Goal: Information Seeking & Learning: Check status

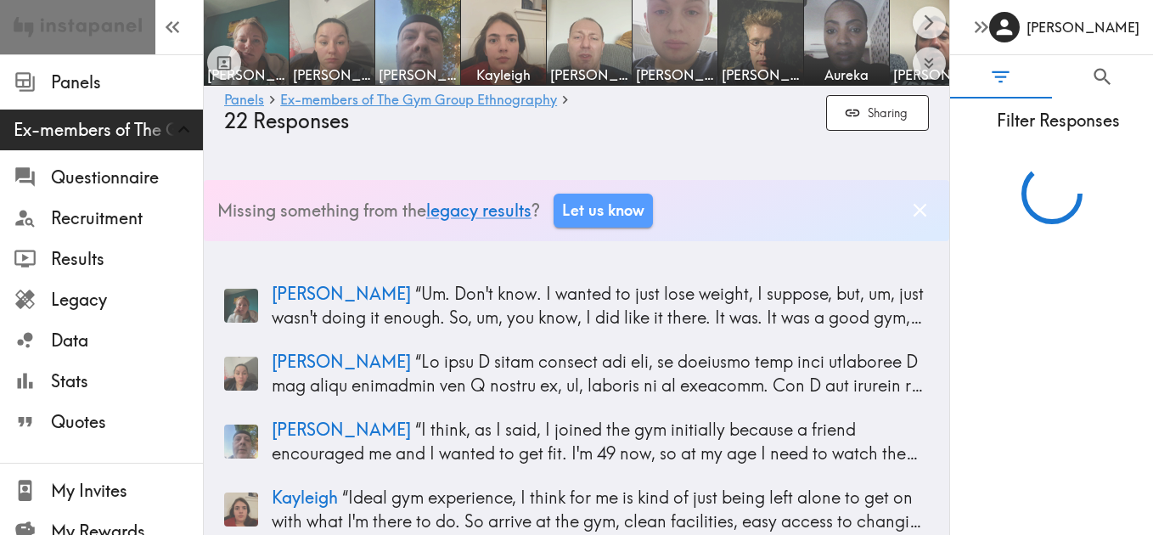
click at [79, 38] on img at bounding box center [78, 27] width 128 height 54
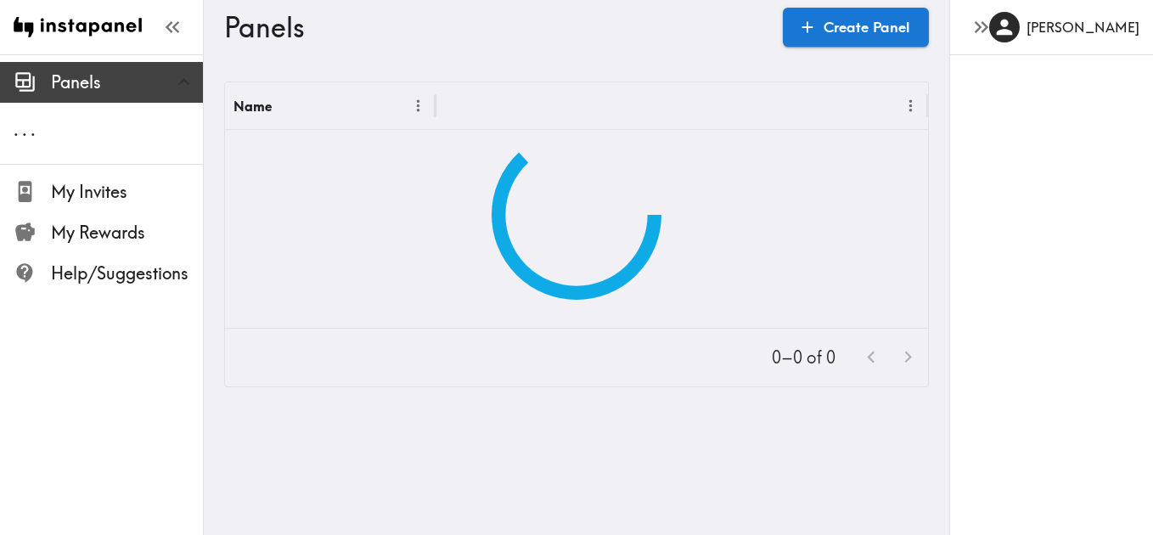
click at [87, 70] on span "Panels" at bounding box center [127, 82] width 152 height 24
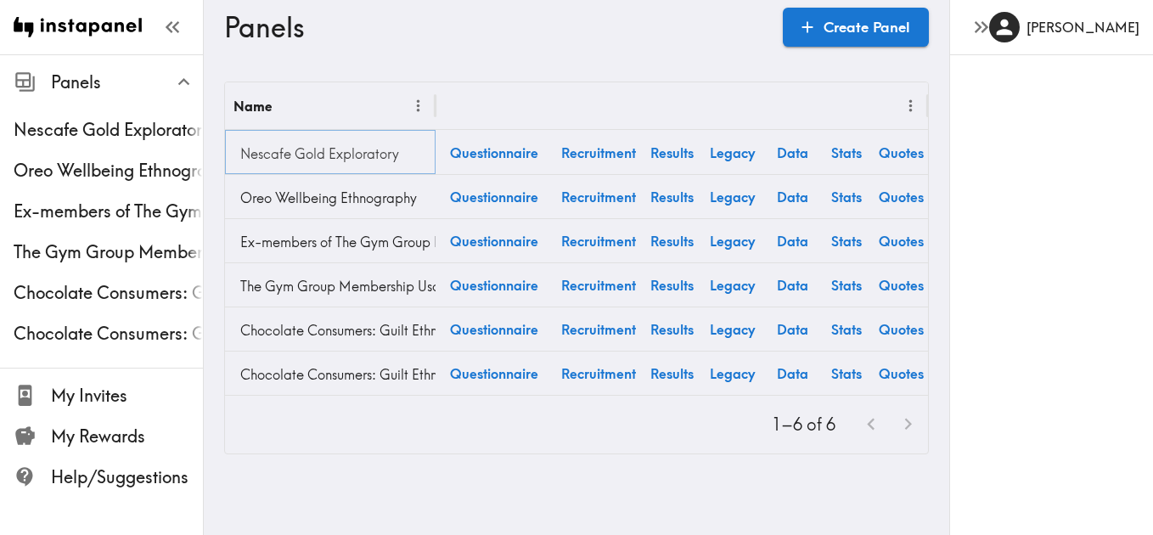
click at [317, 147] on link "Nescafe Gold Exploratory" at bounding box center [330, 154] width 194 height 34
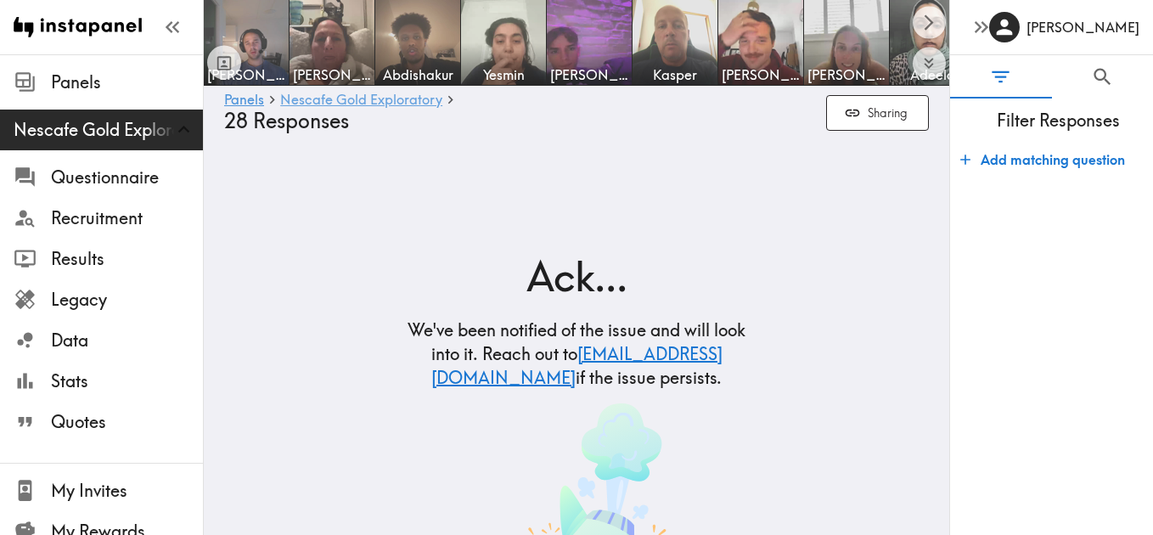
click at [418, 106] on link "Nescafe Gold Exploratory" at bounding box center [361, 101] width 162 height 16
click at [417, 102] on link "Nescafe Gold Exploratory" at bounding box center [361, 101] width 162 height 16
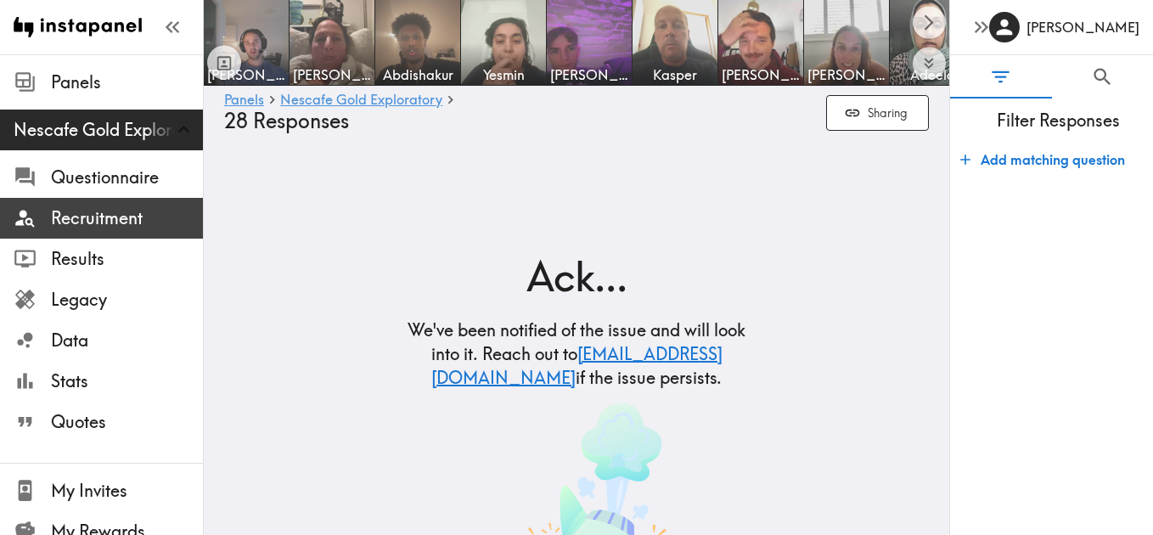
click at [112, 233] on span "Recruitment" at bounding box center [127, 218] width 152 height 31
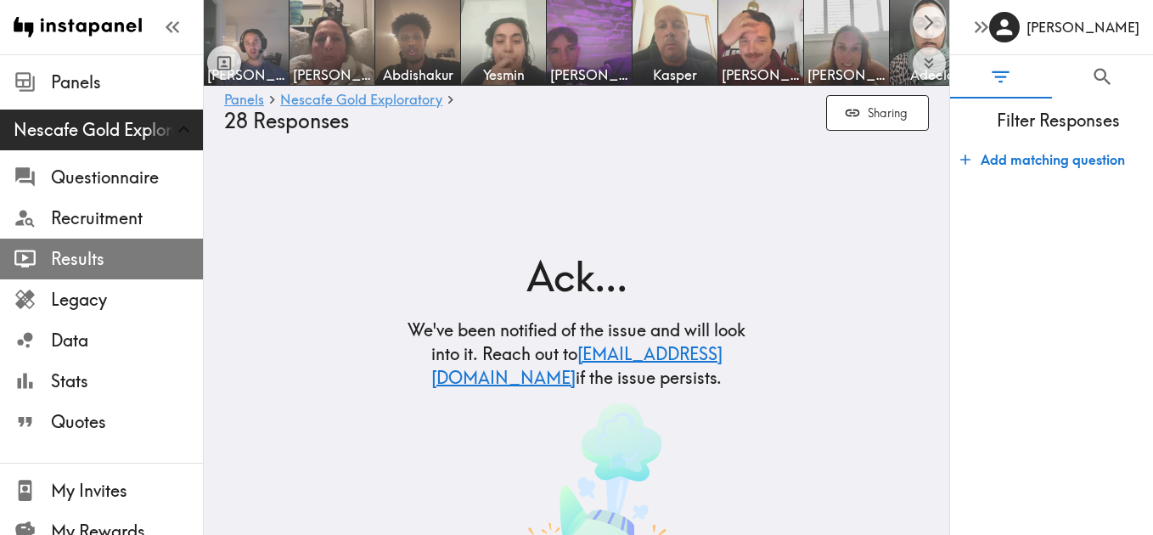
click at [103, 267] on span "Results" at bounding box center [127, 259] width 152 height 24
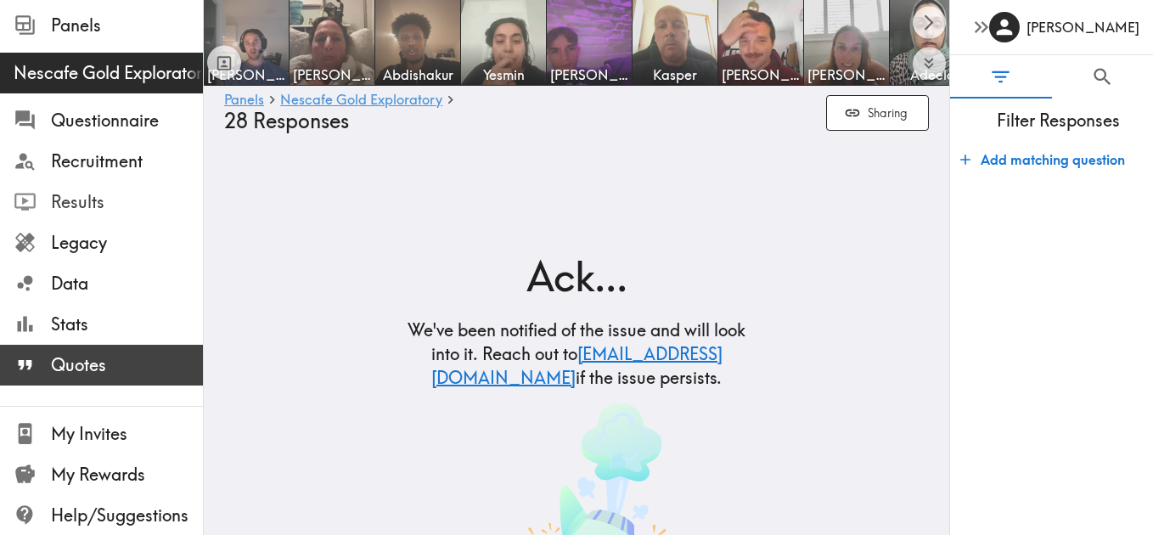
scroll to position [59, 0]
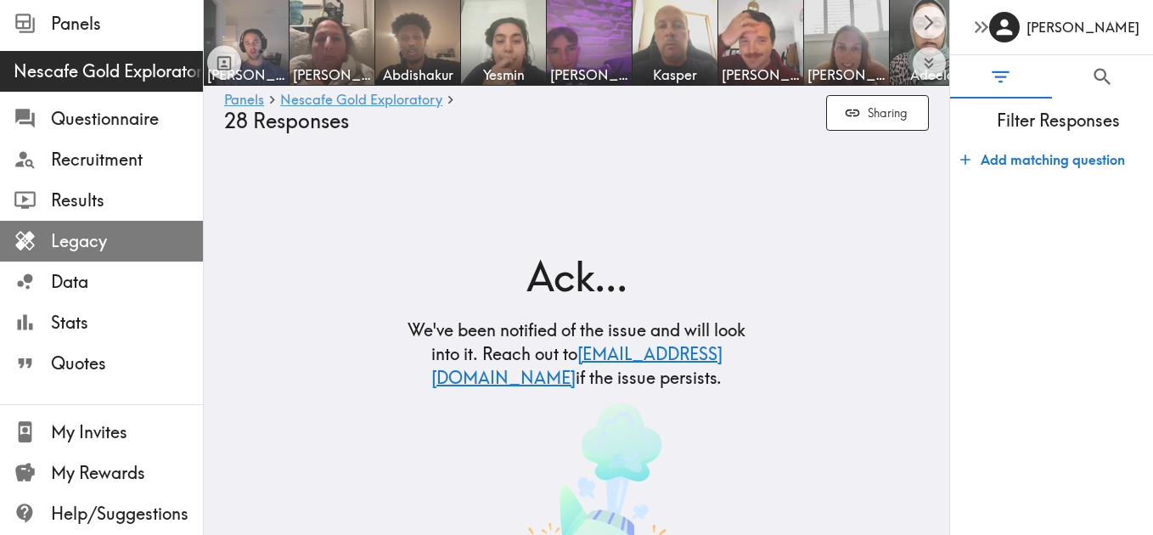
click at [110, 241] on span "Legacy" at bounding box center [127, 241] width 152 height 24
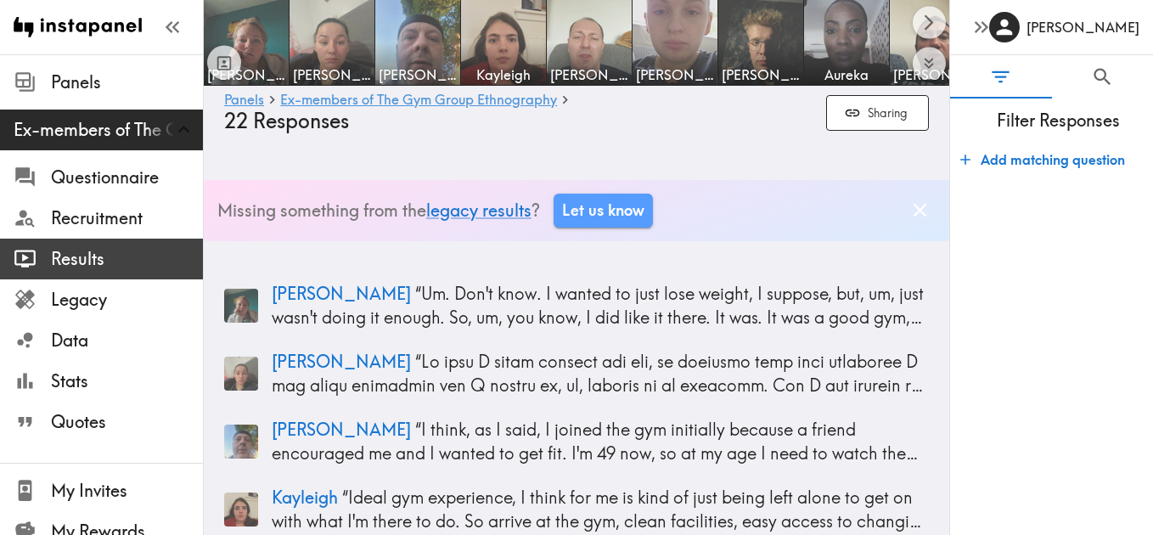
click at [97, 267] on span "Results" at bounding box center [127, 259] width 152 height 24
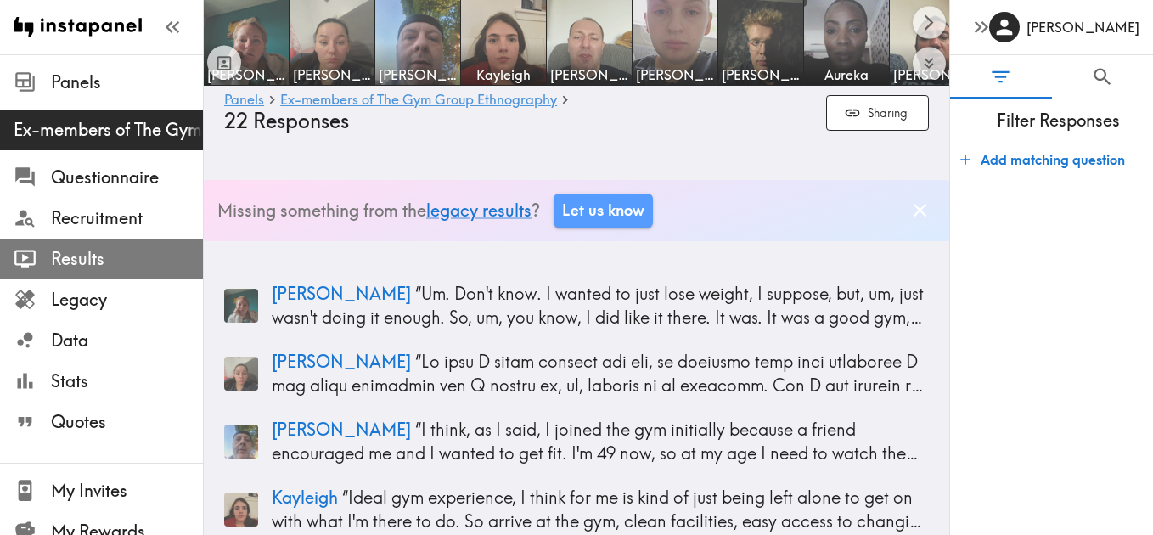
click at [97, 267] on span "Results" at bounding box center [127, 259] width 152 height 24
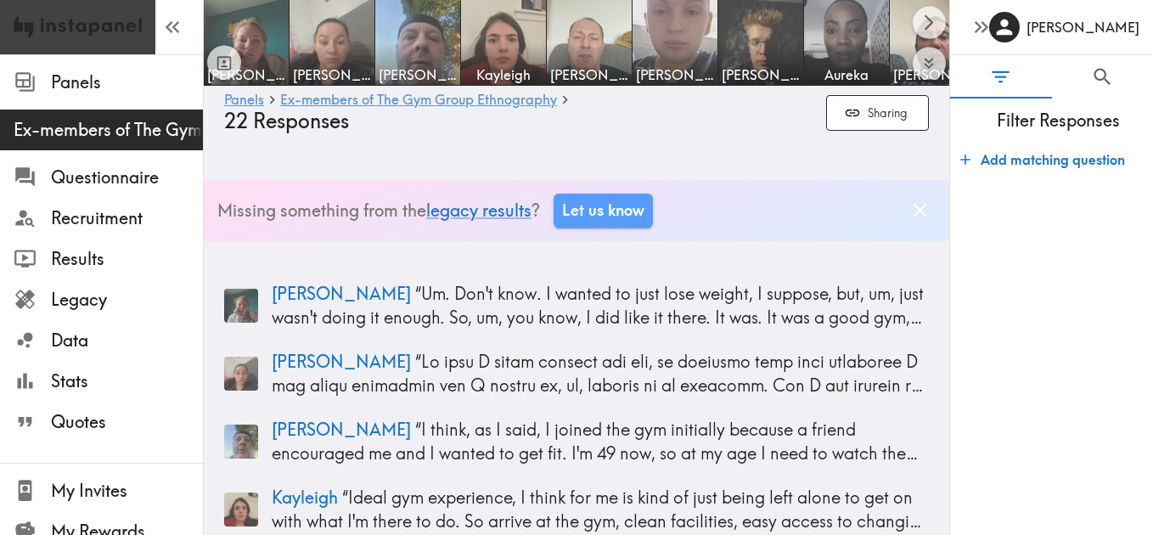
click at [84, 35] on img at bounding box center [78, 27] width 128 height 54
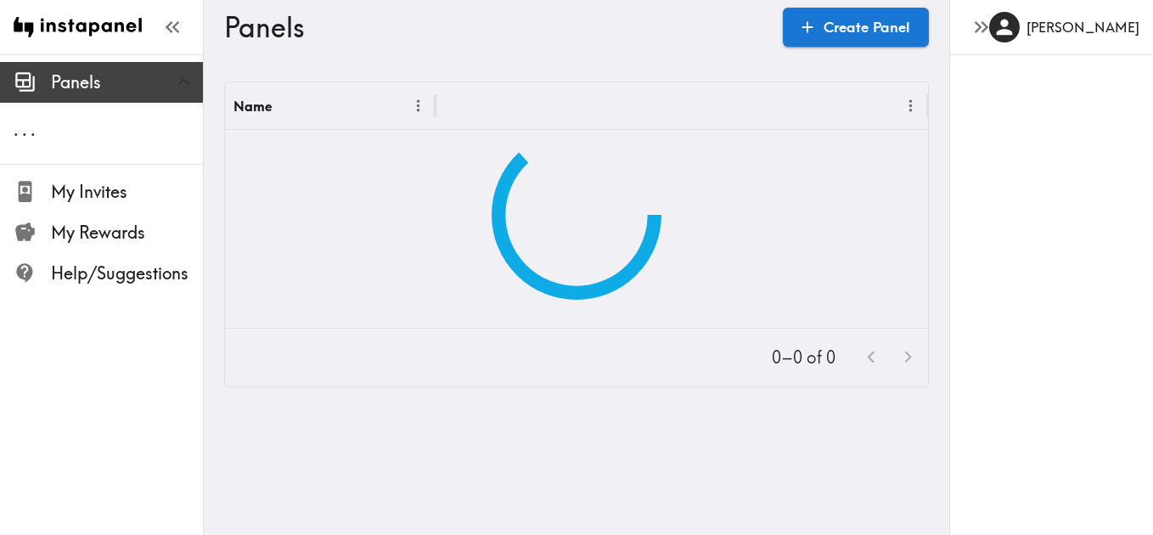
click at [85, 89] on span "Panels" at bounding box center [127, 82] width 152 height 24
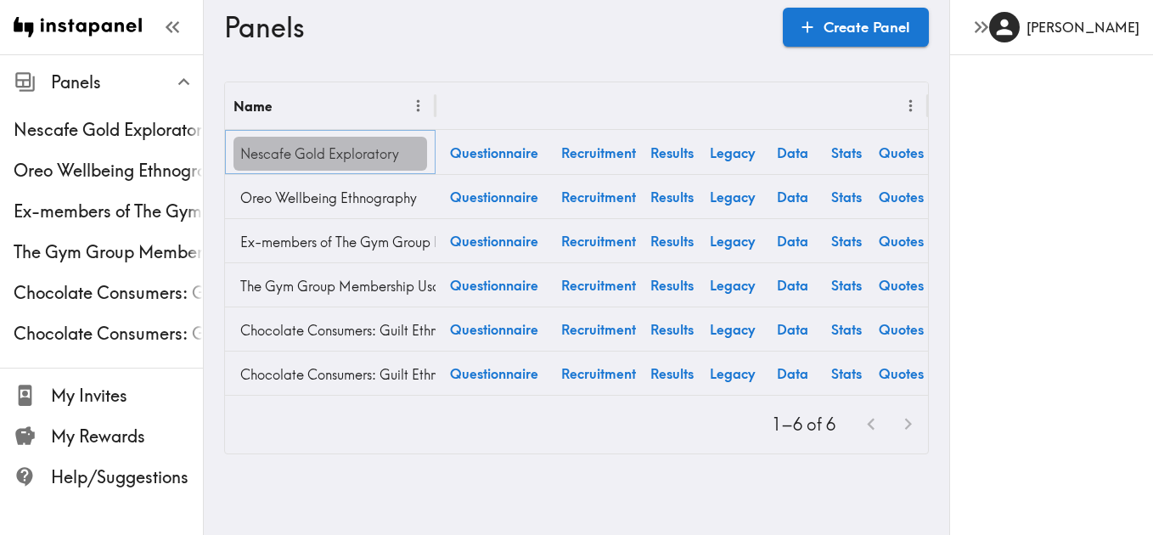
click at [391, 149] on link "Nescafe Gold Exploratory" at bounding box center [330, 154] width 194 height 34
